Goal: Information Seeking & Learning: Learn about a topic

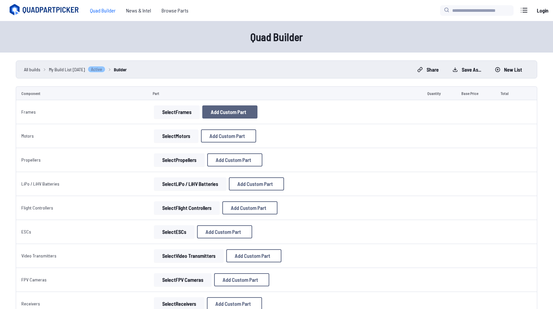
click at [240, 115] on button "Add Custom Part" at bounding box center [229, 111] width 55 height 13
select select "**********"
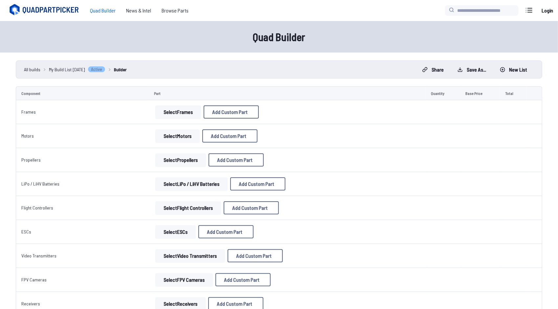
click at [241, 101] on input at bounding box center [279, 101] width 140 height 14
click at [298, 248] on button "Cancel" at bounding box center [292, 243] width 23 height 10
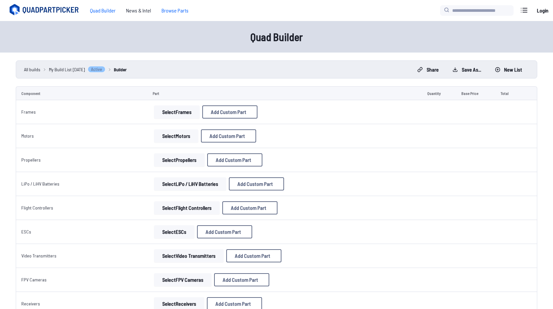
click at [174, 11] on span "Browse Parts" at bounding box center [174, 10] width 37 height 13
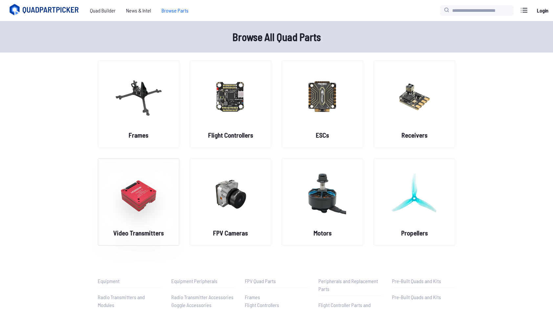
click at [147, 201] on img at bounding box center [138, 194] width 47 height 58
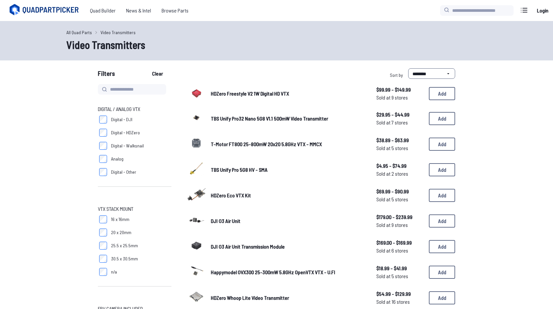
scroll to position [33, 0]
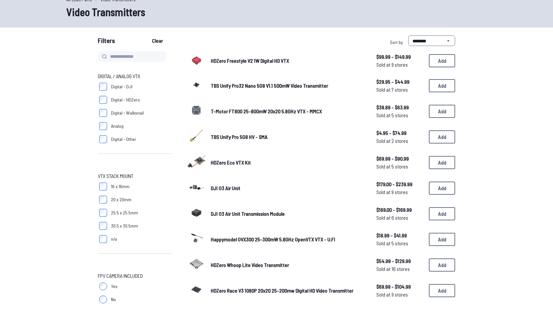
click at [212, 190] on span "DJI O3 Air Unit" at bounding box center [226, 188] width 30 height 6
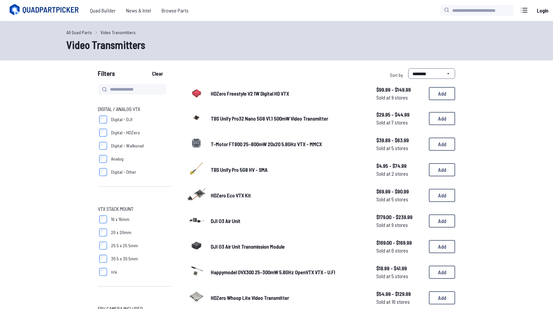
scroll to position [33, 0]
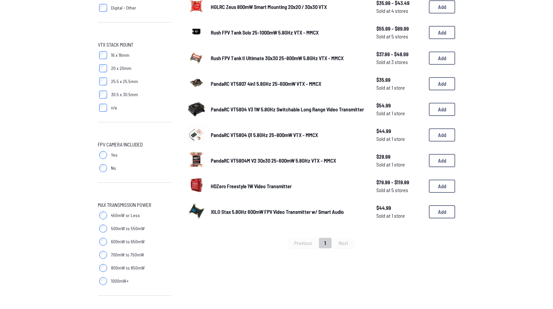
scroll to position [131, 0]
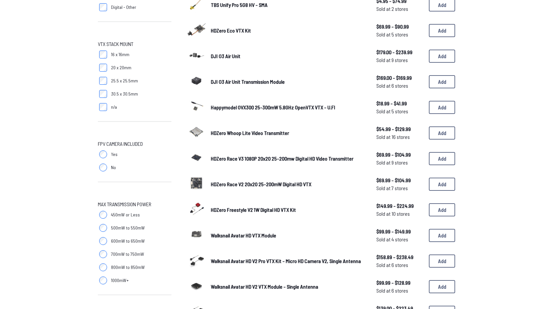
scroll to position [164, 0]
click at [219, 56] on span "DJI O3 Air Unit" at bounding box center [226, 57] width 30 height 6
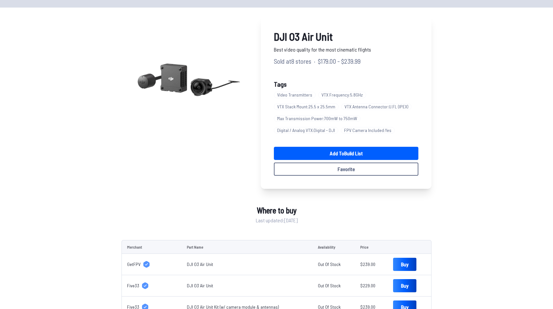
scroll to position [164, 0]
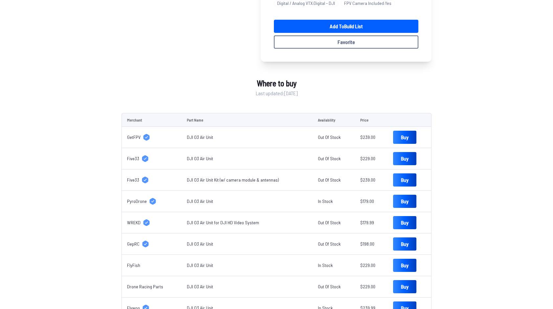
click at [196, 202] on link "DJI O3 Air Unit" at bounding box center [200, 201] width 26 height 6
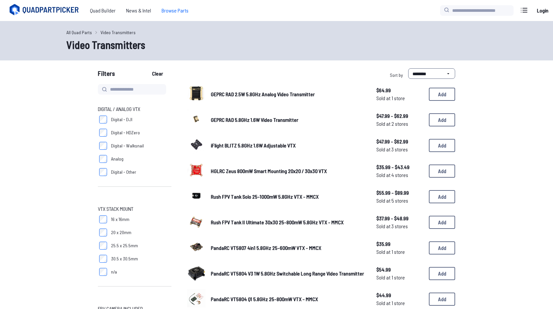
click at [183, 10] on span "Browse Parts" at bounding box center [174, 10] width 37 height 13
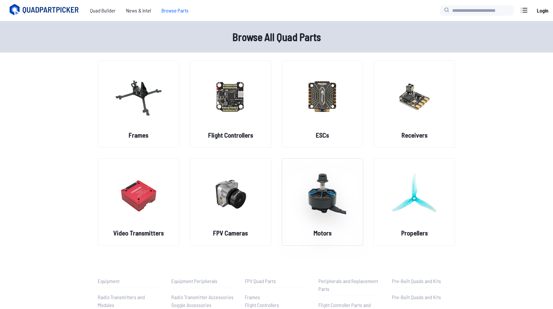
click at [347, 197] on figure at bounding box center [323, 194] width 74 height 70
click at [329, 203] on img at bounding box center [322, 194] width 47 height 58
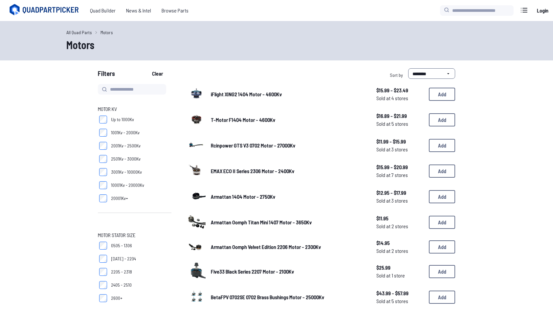
scroll to position [33, 0]
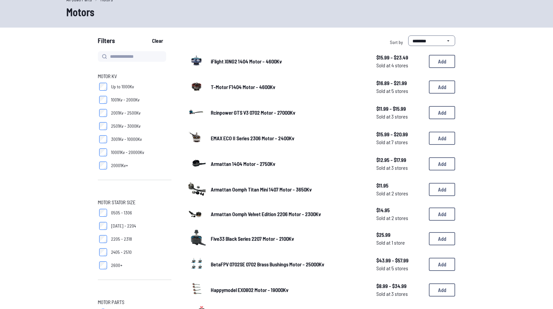
click at [229, 241] on span "Five33 Black Series 2207 Motor - 2100Kv" at bounding box center [252, 238] width 83 height 6
click at [228, 238] on span "Five33 Black Series 2207 Motor - 2100Kv" at bounding box center [252, 238] width 83 height 6
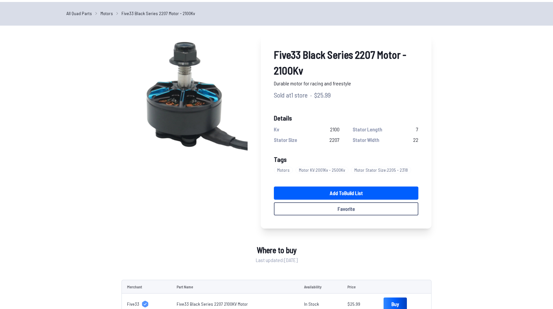
scroll to position [12, 0]
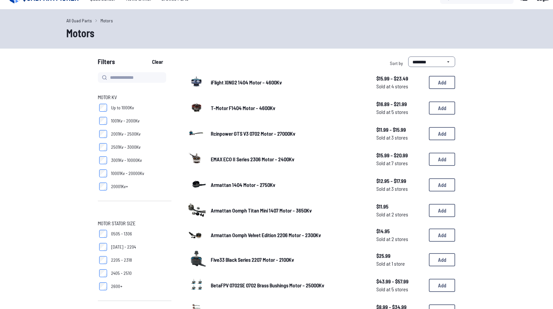
scroll to position [33, 0]
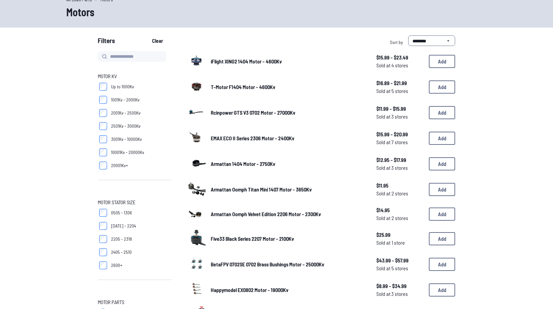
click at [273, 187] on span "Armattan Oomph Titan Mini 1407 Motor - 3650Kv" at bounding box center [261, 189] width 101 height 6
click at [237, 190] on span "Armattan Oomph Titan Mini 1407 Motor - 3650Kv" at bounding box center [261, 189] width 101 height 6
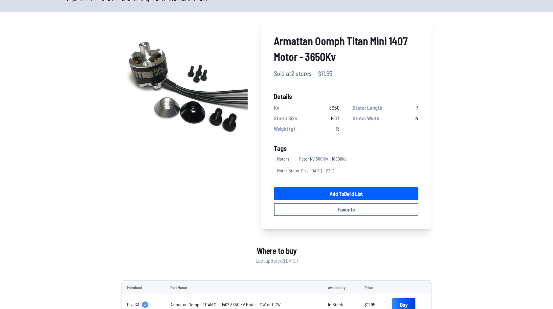
scroll to position [12, 0]
